Goal: Task Accomplishment & Management: Manage account settings

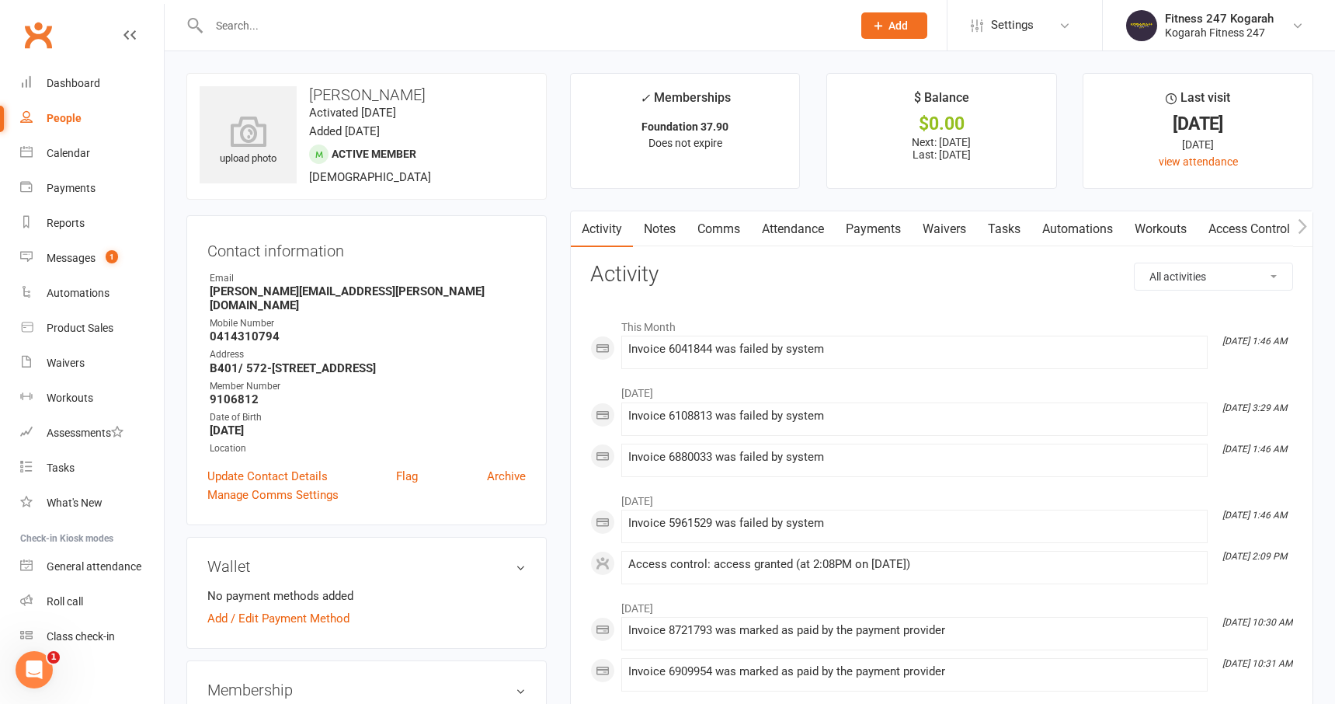
click at [323, 31] on input "text" at bounding box center [522, 26] width 637 height 22
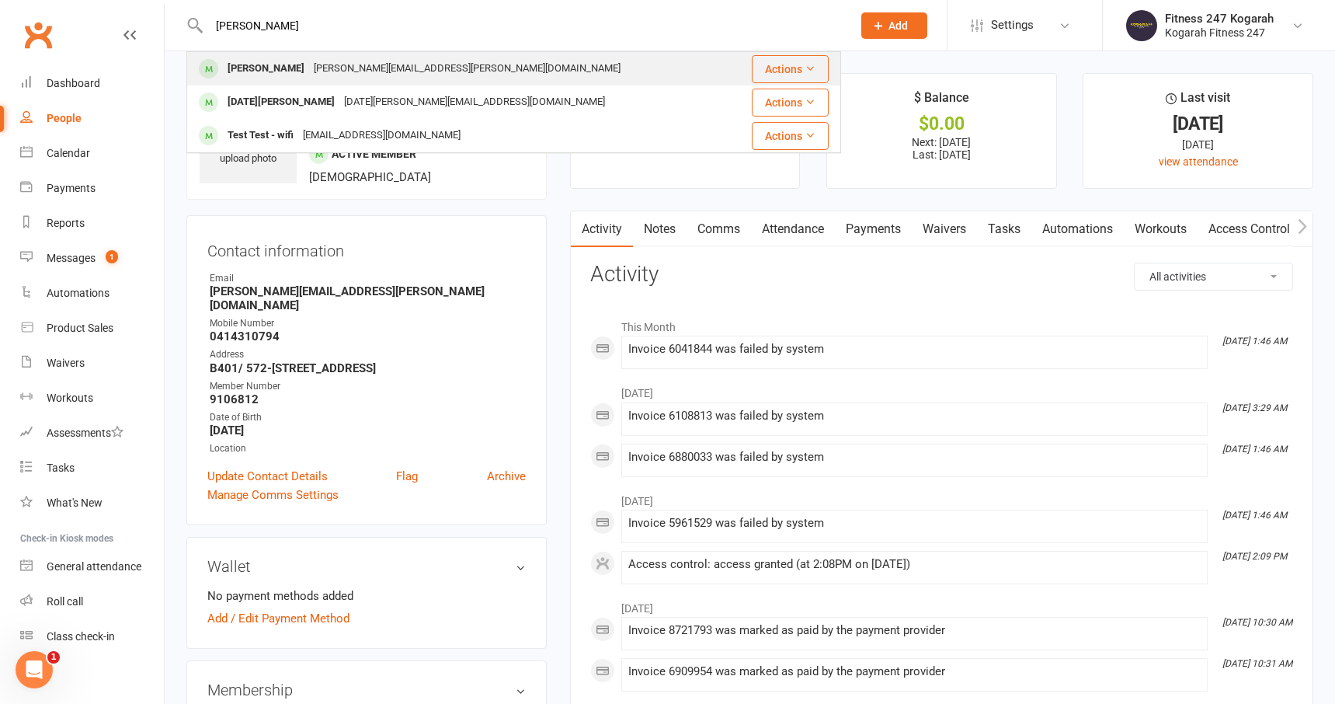
type input "[PERSON_NAME]"
click at [333, 66] on div "[PERSON_NAME][EMAIL_ADDRESS][PERSON_NAME][DOMAIN_NAME]" at bounding box center [467, 68] width 316 height 23
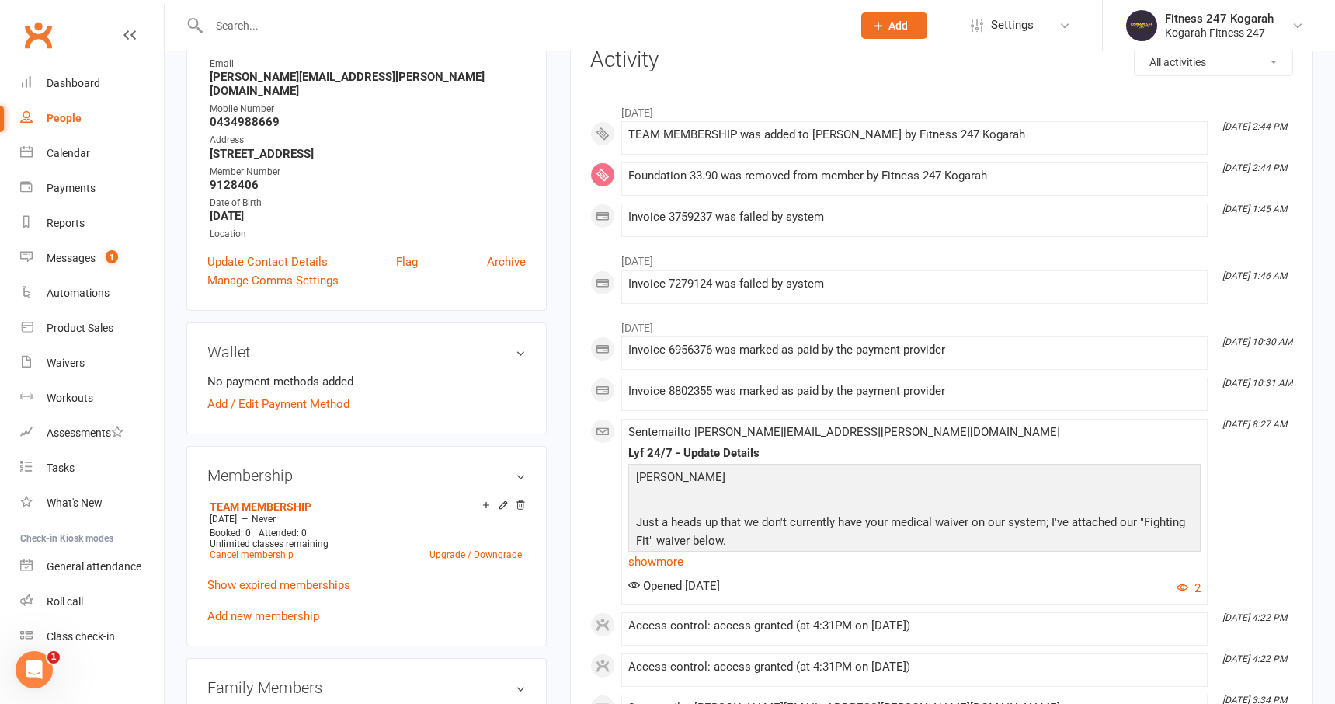
scroll to position [230, 0]
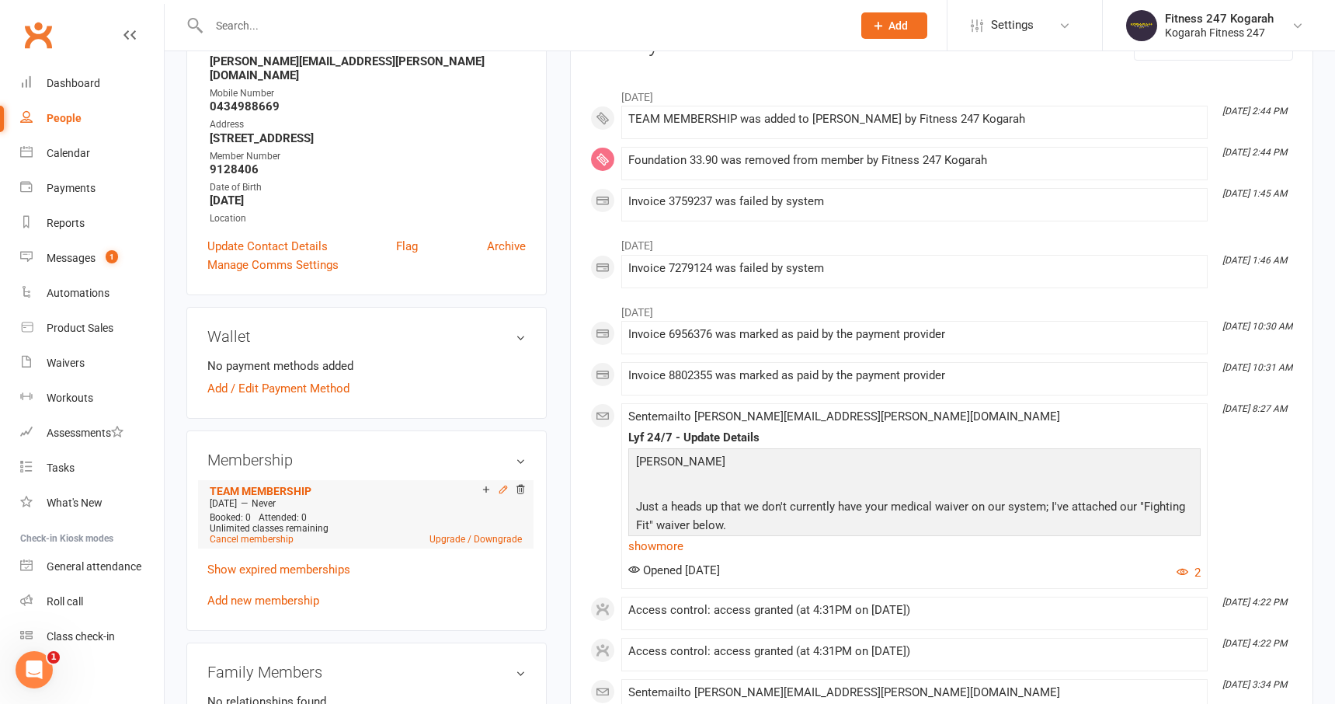
click at [502, 487] on icon at bounding box center [503, 489] width 11 height 11
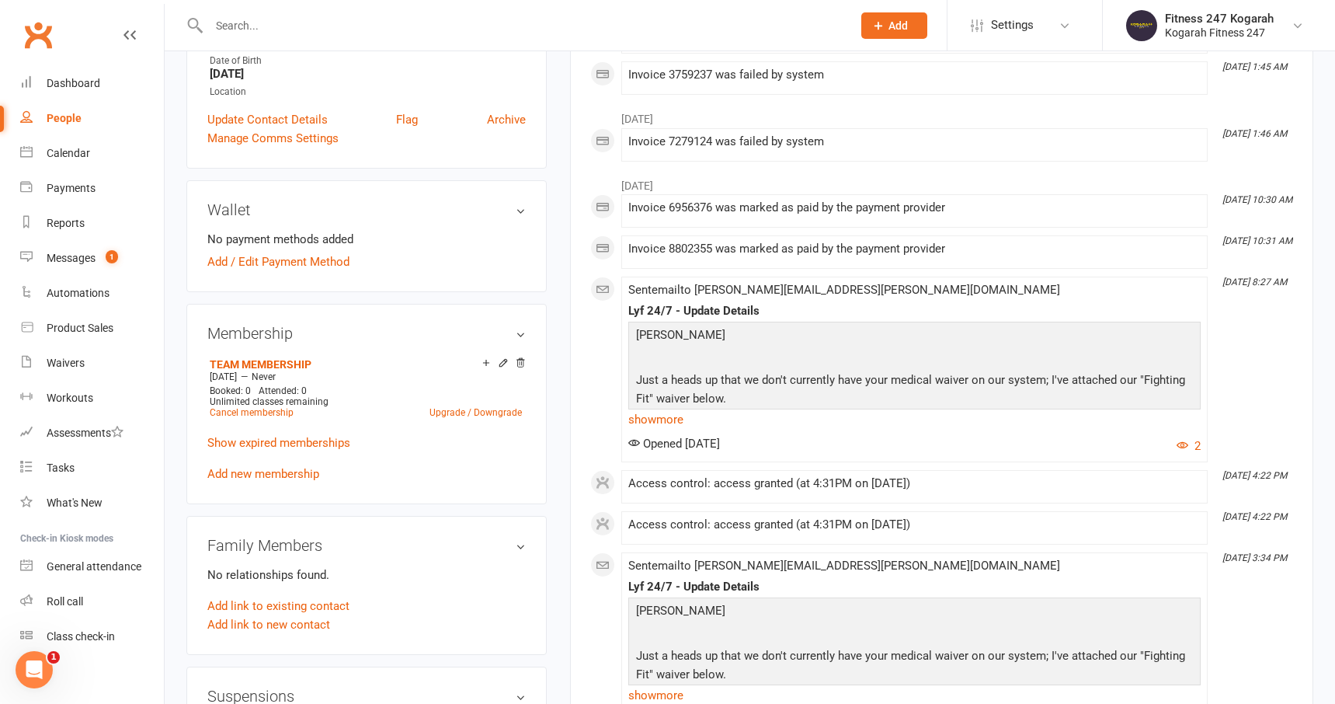
scroll to position [378, 0]
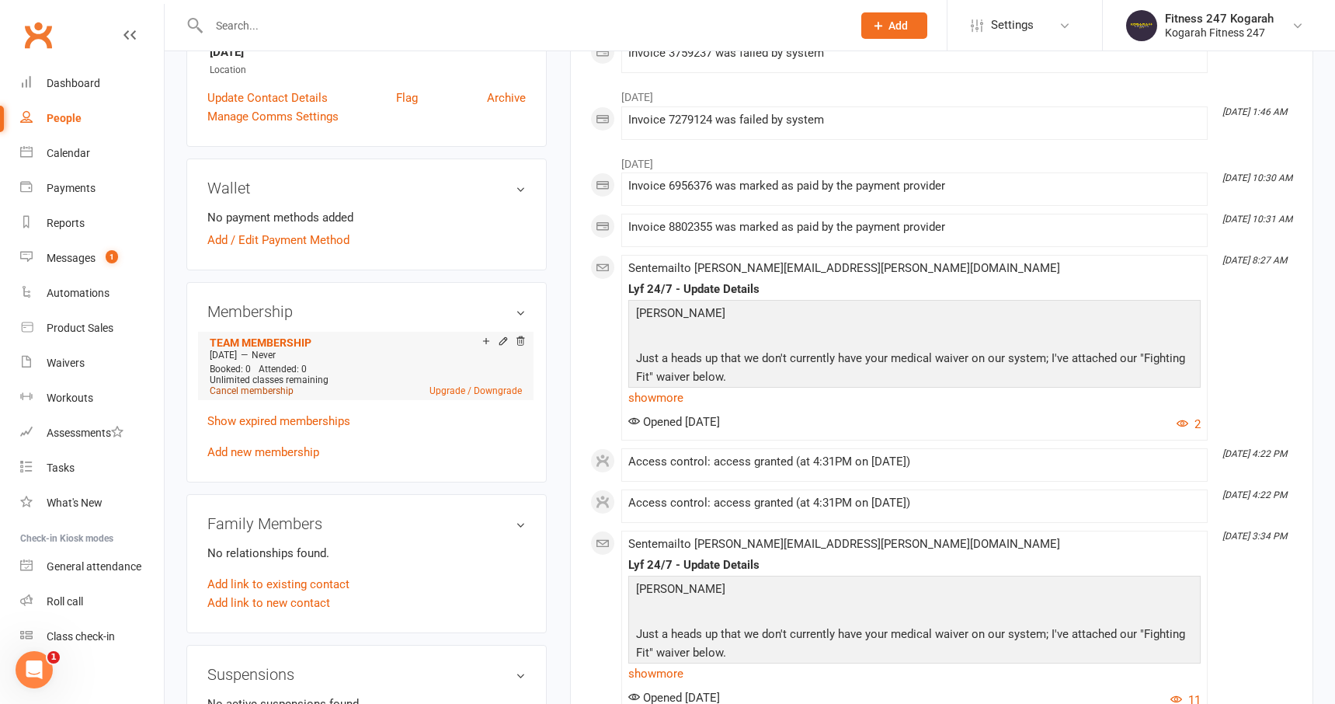
click at [262, 387] on link "Cancel membership" at bounding box center [252, 390] width 84 height 11
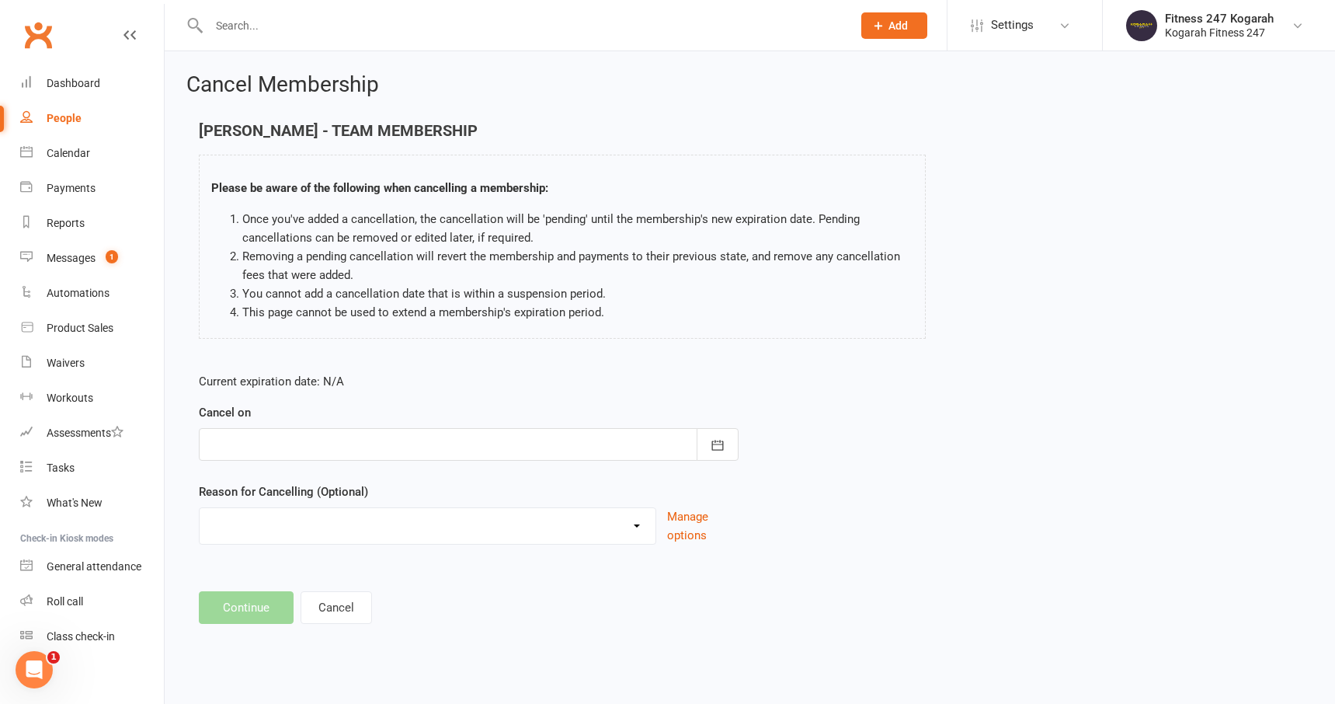
click at [399, 450] on div at bounding box center [469, 444] width 540 height 33
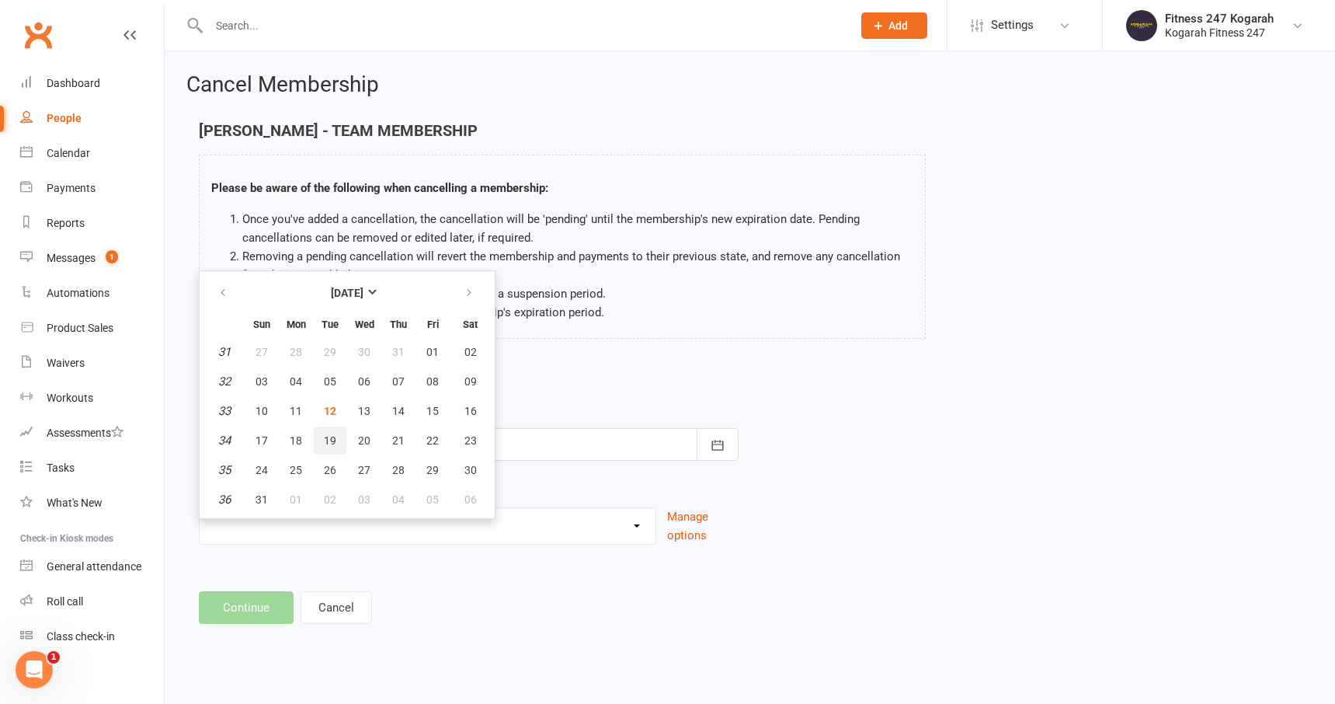
click at [330, 444] on span "19" at bounding box center [330, 440] width 12 height 12
type input "[DATE]"
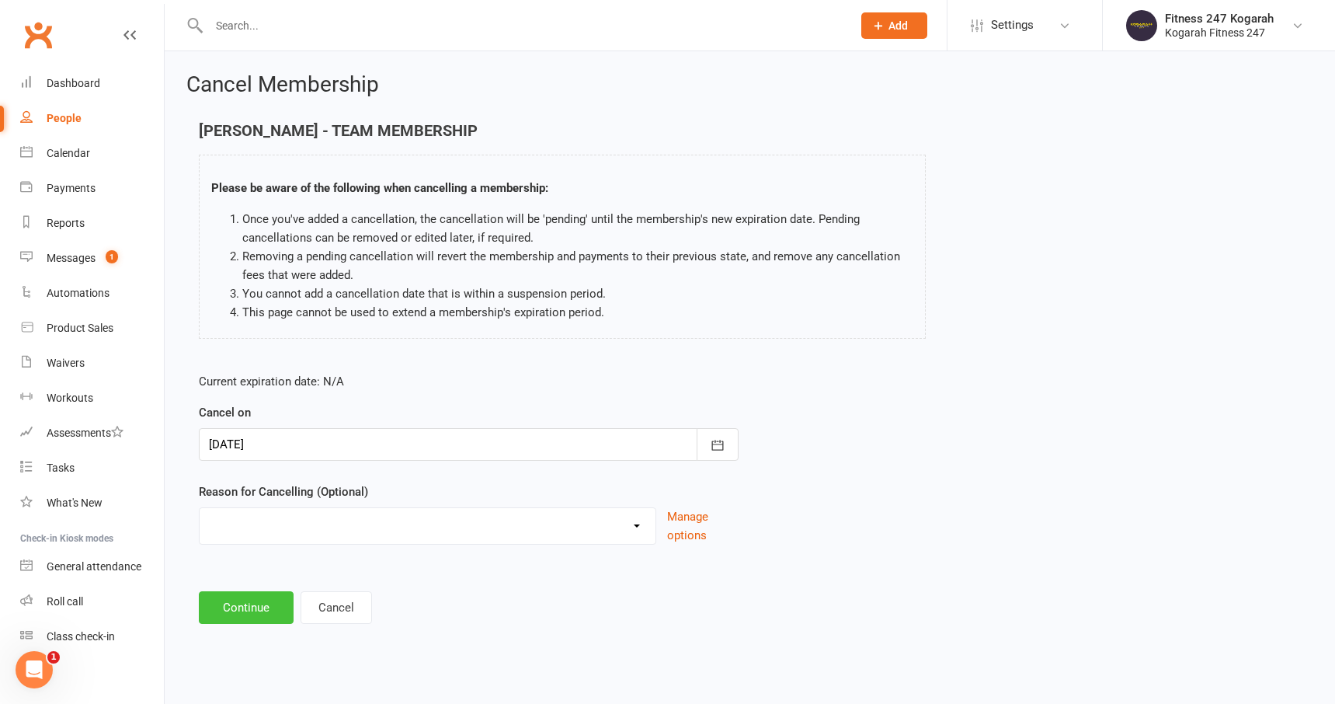
click at [252, 613] on button "Continue" at bounding box center [246, 607] width 95 height 33
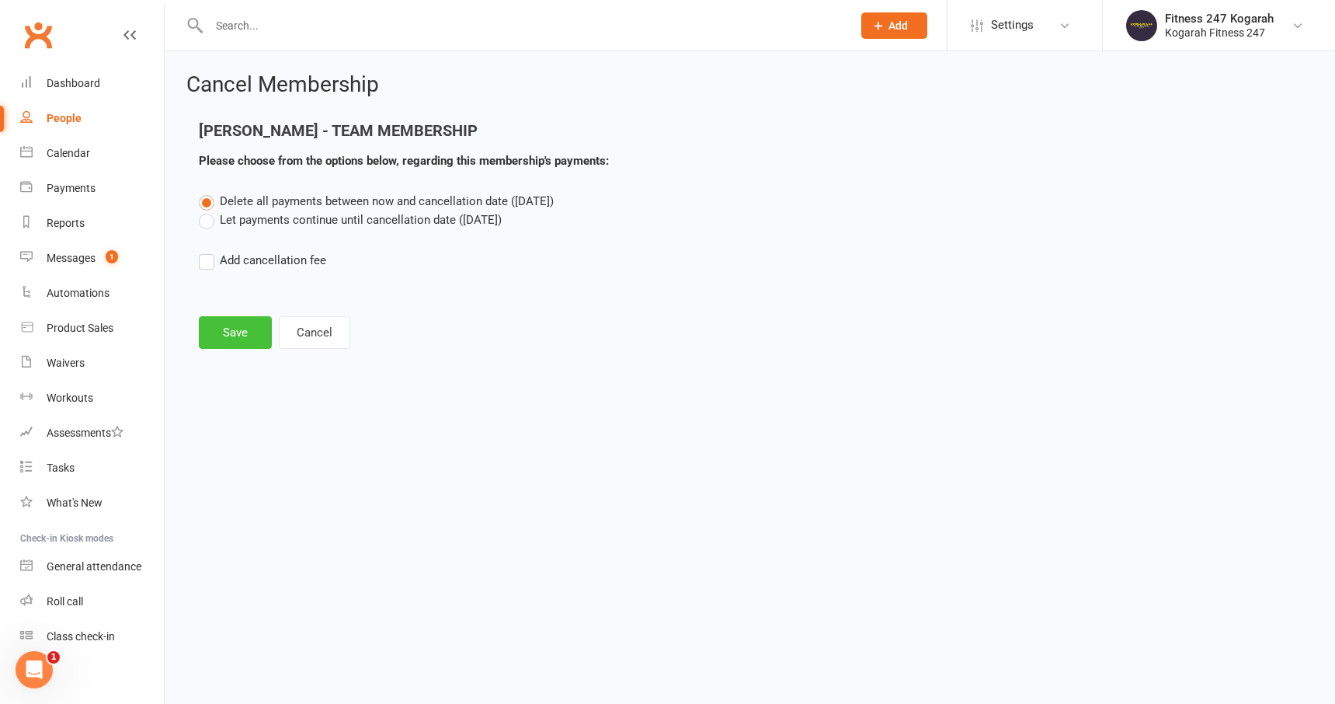
click at [220, 319] on button "Save" at bounding box center [235, 332] width 73 height 33
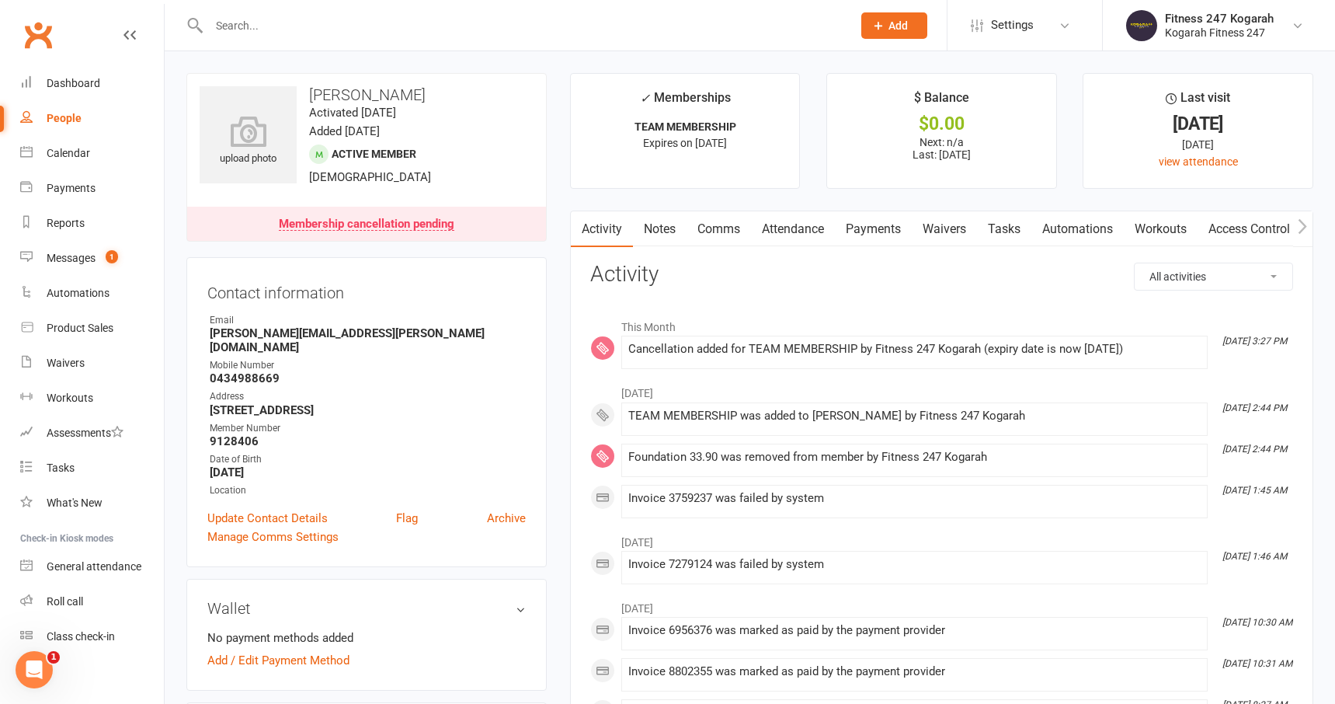
click at [341, 36] on input "text" at bounding box center [522, 26] width 637 height 22
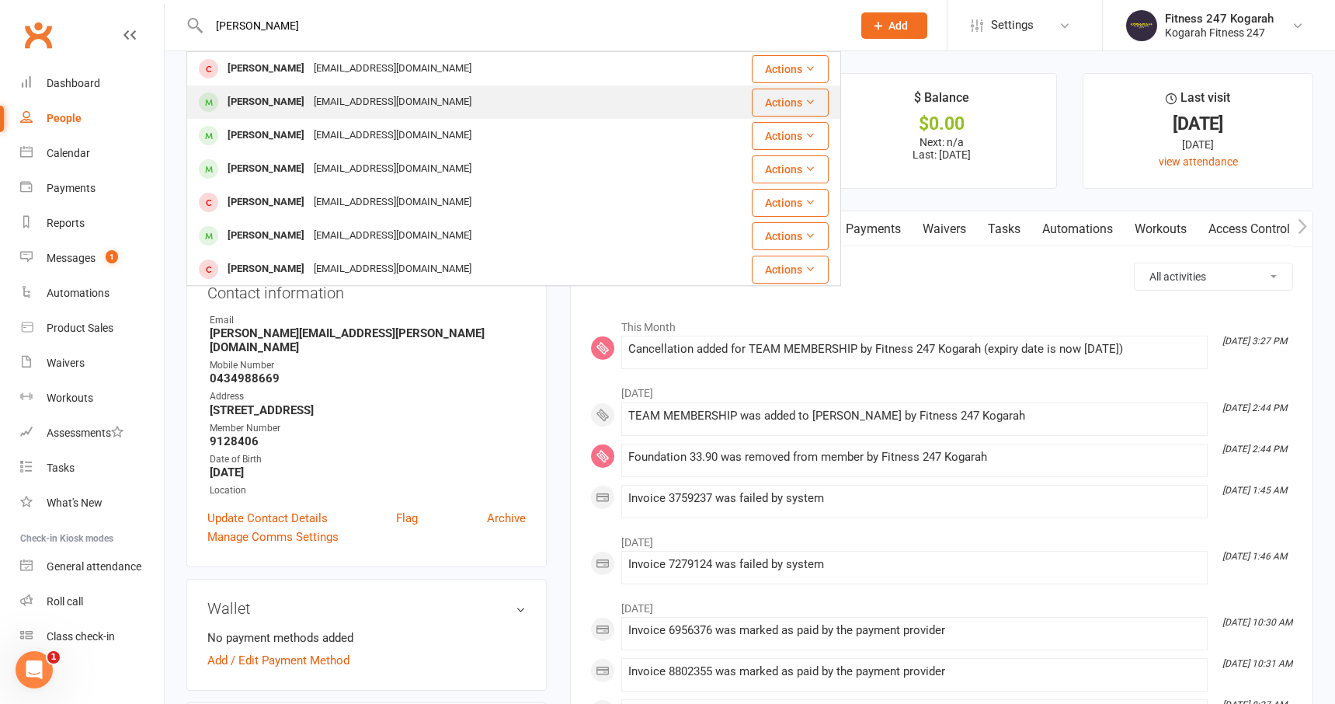
type input "[PERSON_NAME]"
click at [373, 103] on div "[EMAIL_ADDRESS][DOMAIN_NAME]" at bounding box center [392, 102] width 167 height 23
